Goal: Find specific page/section: Find specific page/section

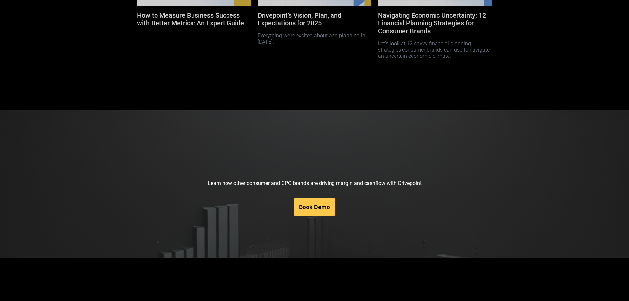
scroll to position [3155, 0]
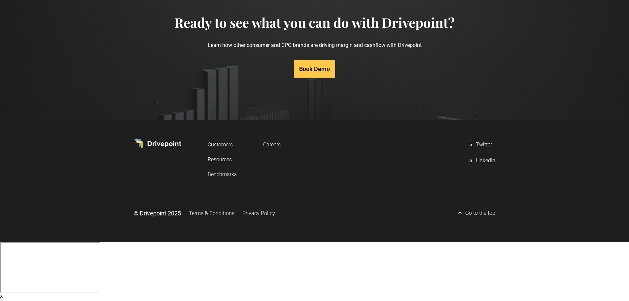
click at [265, 151] on link "Careers" at bounding box center [272, 144] width 18 height 12
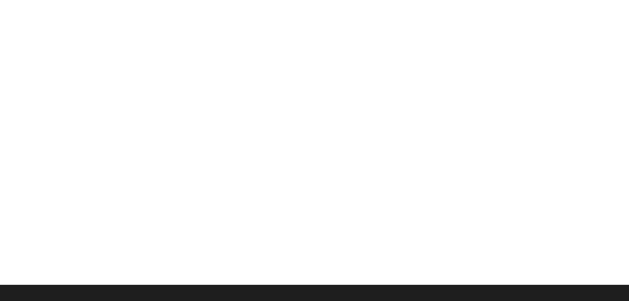
scroll to position [165, 0]
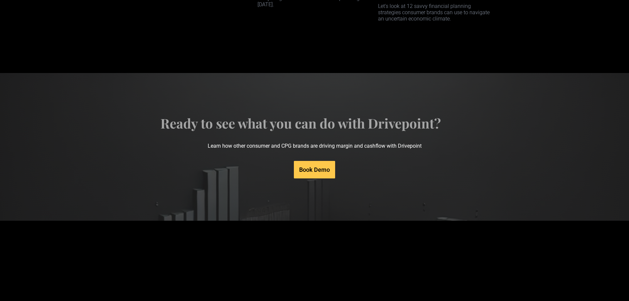
scroll to position [3155, 0]
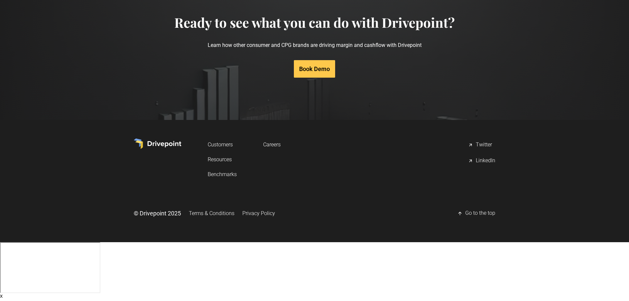
click at [280, 151] on link "Careers" at bounding box center [272, 144] width 18 height 12
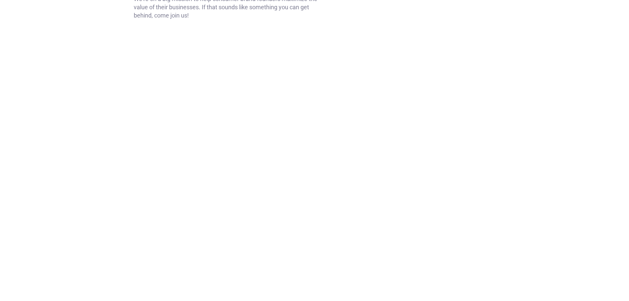
scroll to position [99, 0]
